Goal: Information Seeking & Learning: Learn about a topic

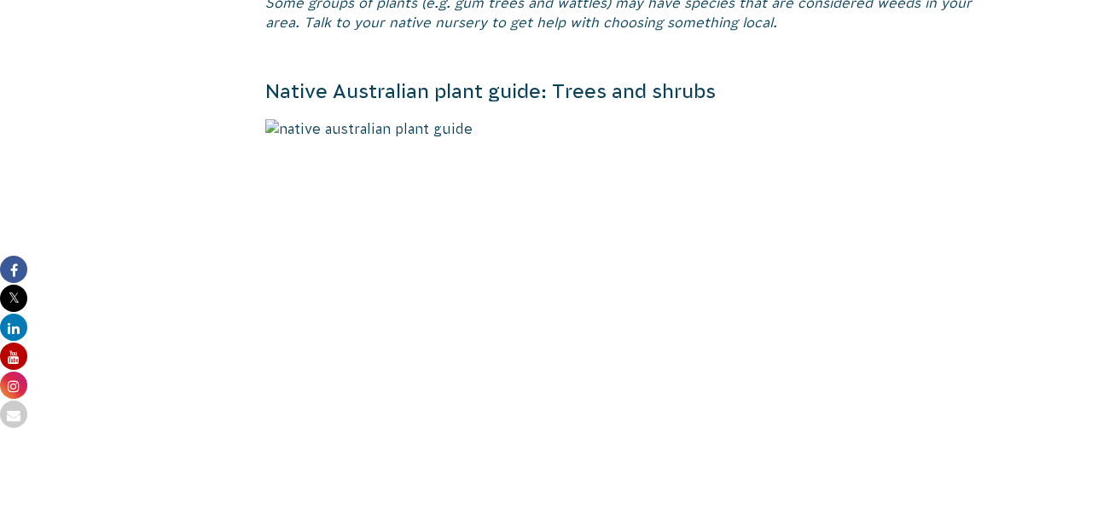
scroll to position [1178, 0]
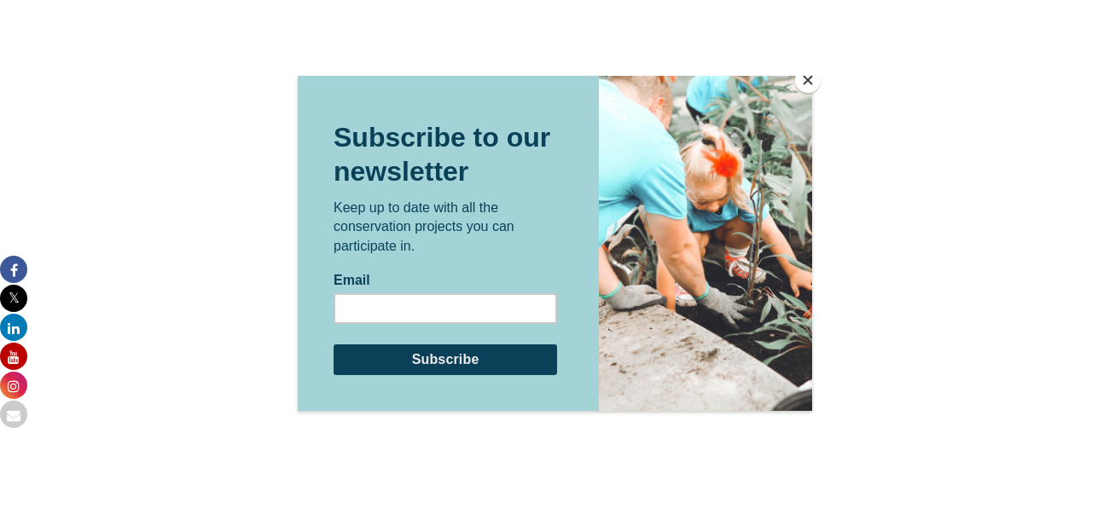
scroll to position [3901, 0]
click at [225, 51] on div at bounding box center [554, 254] width 1109 height 508
click at [266, 105] on div at bounding box center [554, 254] width 1109 height 508
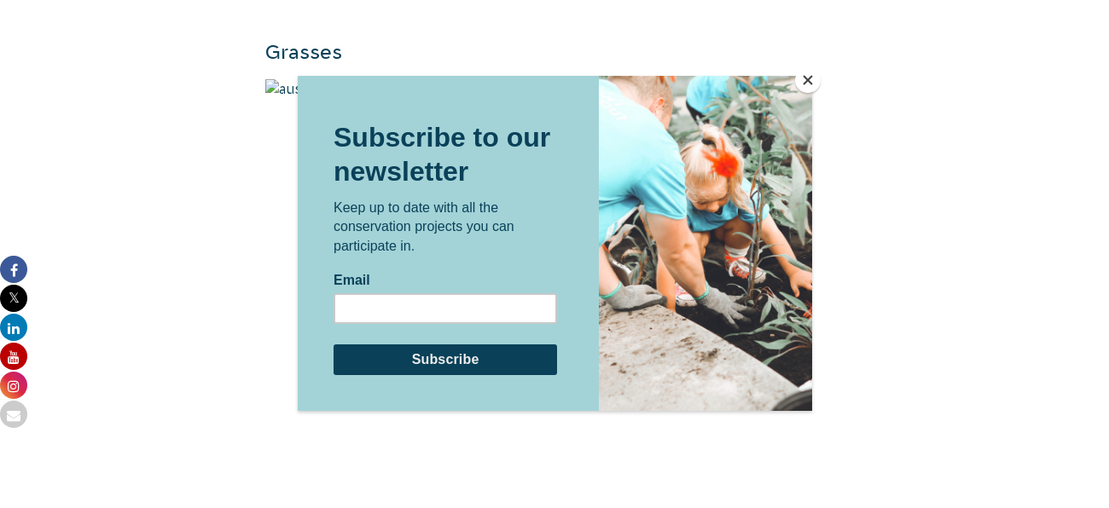
scroll to position [4686, 0]
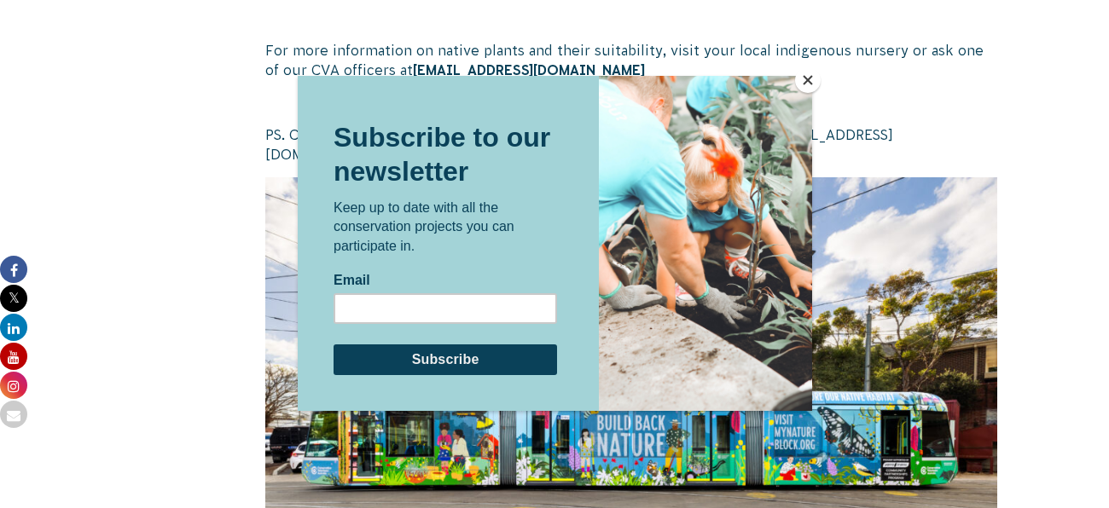
scroll to position [5503, 0]
